Goal: Task Accomplishment & Management: Use online tool/utility

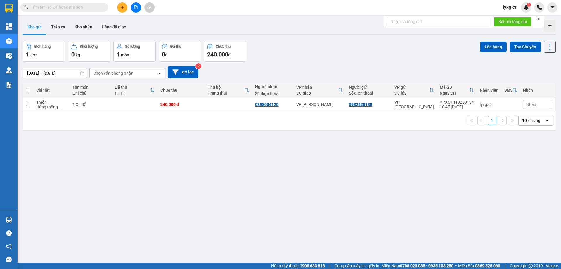
click at [27, 89] on span at bounding box center [28, 90] width 5 height 5
click at [28, 87] on input "checkbox" at bounding box center [28, 87] width 0 height 0
checkbox input "true"
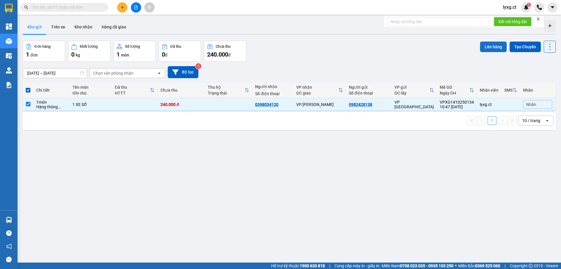
click at [488, 48] on button "Lên hàng" at bounding box center [493, 46] width 27 height 11
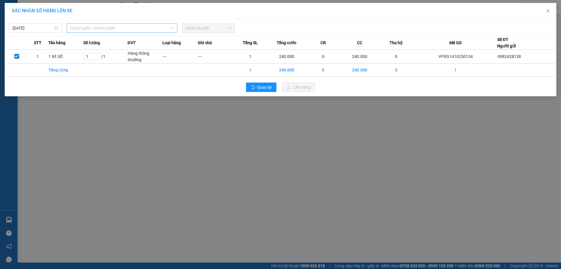
click at [135, 25] on span "Chọn tuyến - nhóm tuyến" at bounding box center [122, 28] width 104 height 9
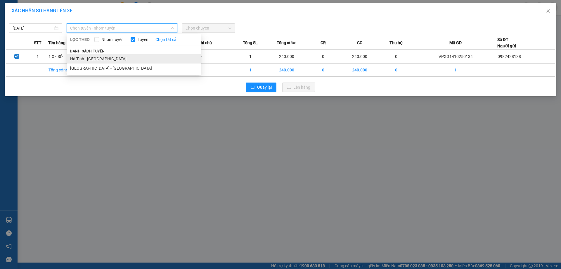
click at [99, 57] on li "Hà Tĩnh - [GEOGRAPHIC_DATA]" at bounding box center [134, 58] width 134 height 9
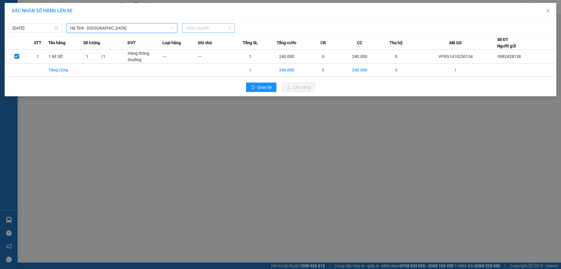
click at [235, 25] on div "Chọn chuyến" at bounding box center [208, 27] width 53 height 9
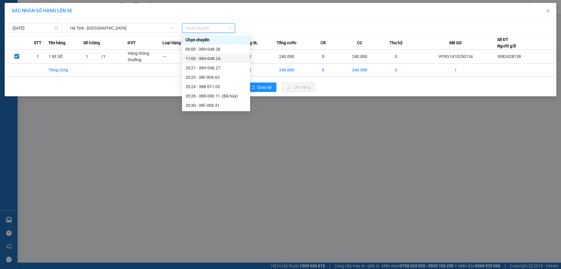
click at [204, 57] on div "11:00 - 38H-048.24" at bounding box center [216, 58] width 61 height 6
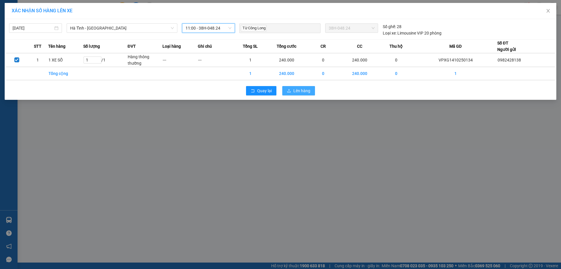
click at [304, 90] on span "Lên hàng" at bounding box center [301, 90] width 17 height 6
